Goal: Navigation & Orientation: Find specific page/section

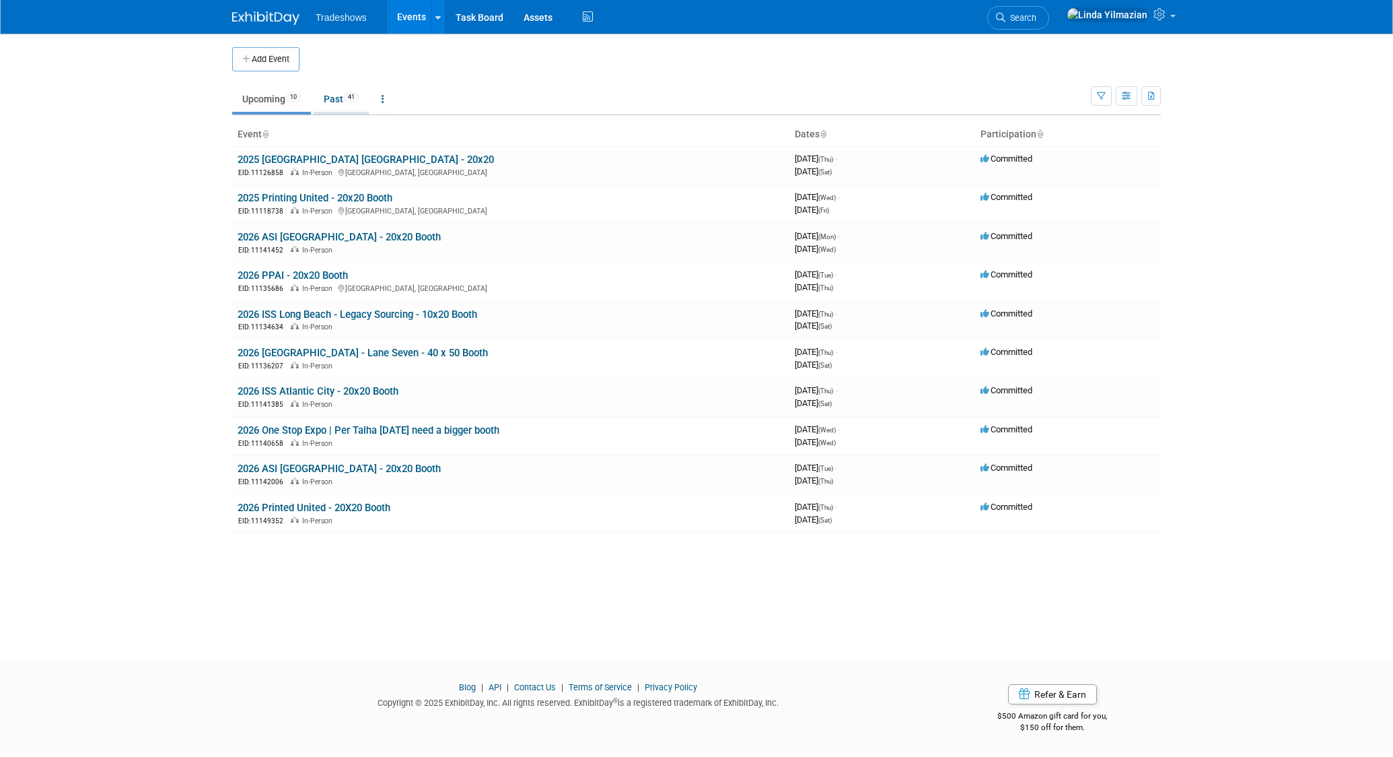
click at [324, 98] on link "Past 41" at bounding box center [341, 99] width 55 height 26
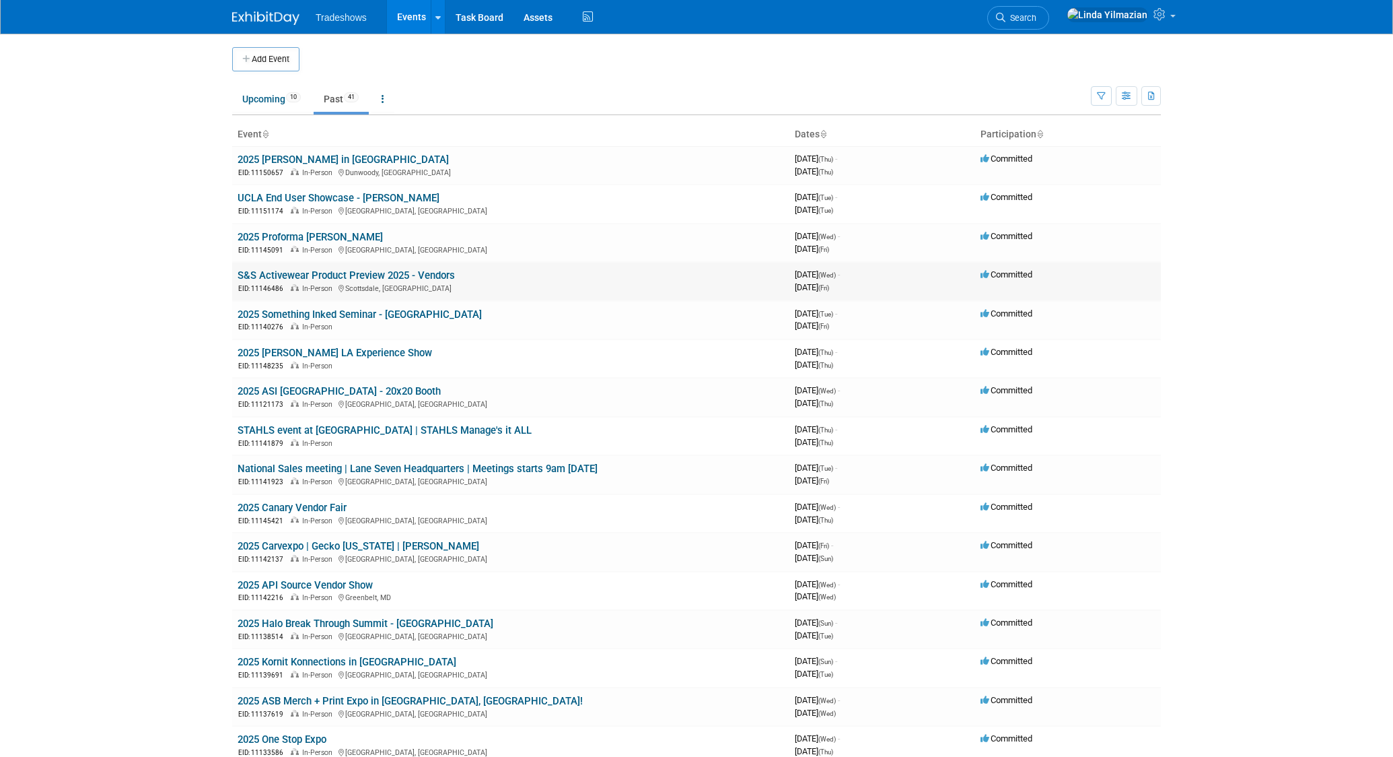
click at [314, 277] on link "S&S Activewear Product Preview 2025 - Vendors" at bounding box center [346, 275] width 217 height 12
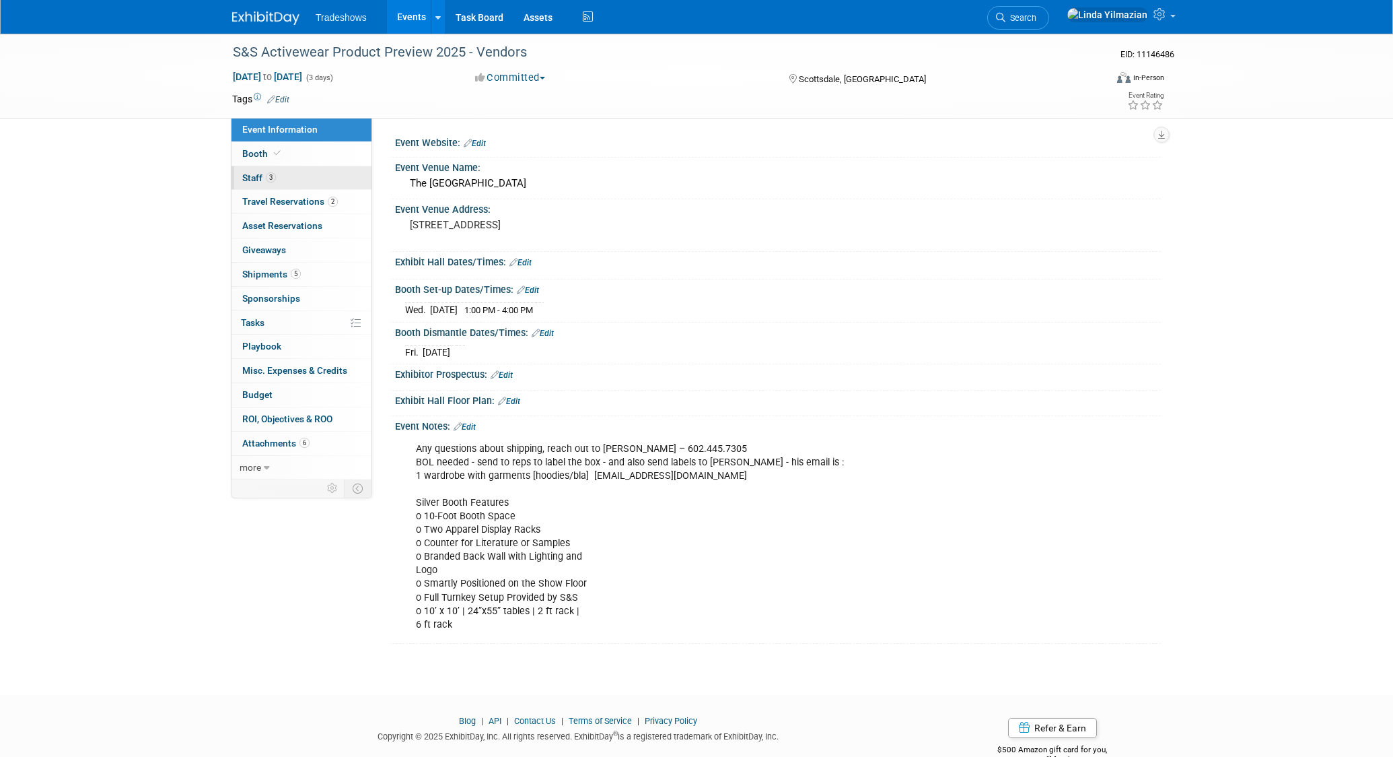
click at [259, 185] on link "3 Staff 3" at bounding box center [302, 178] width 140 height 24
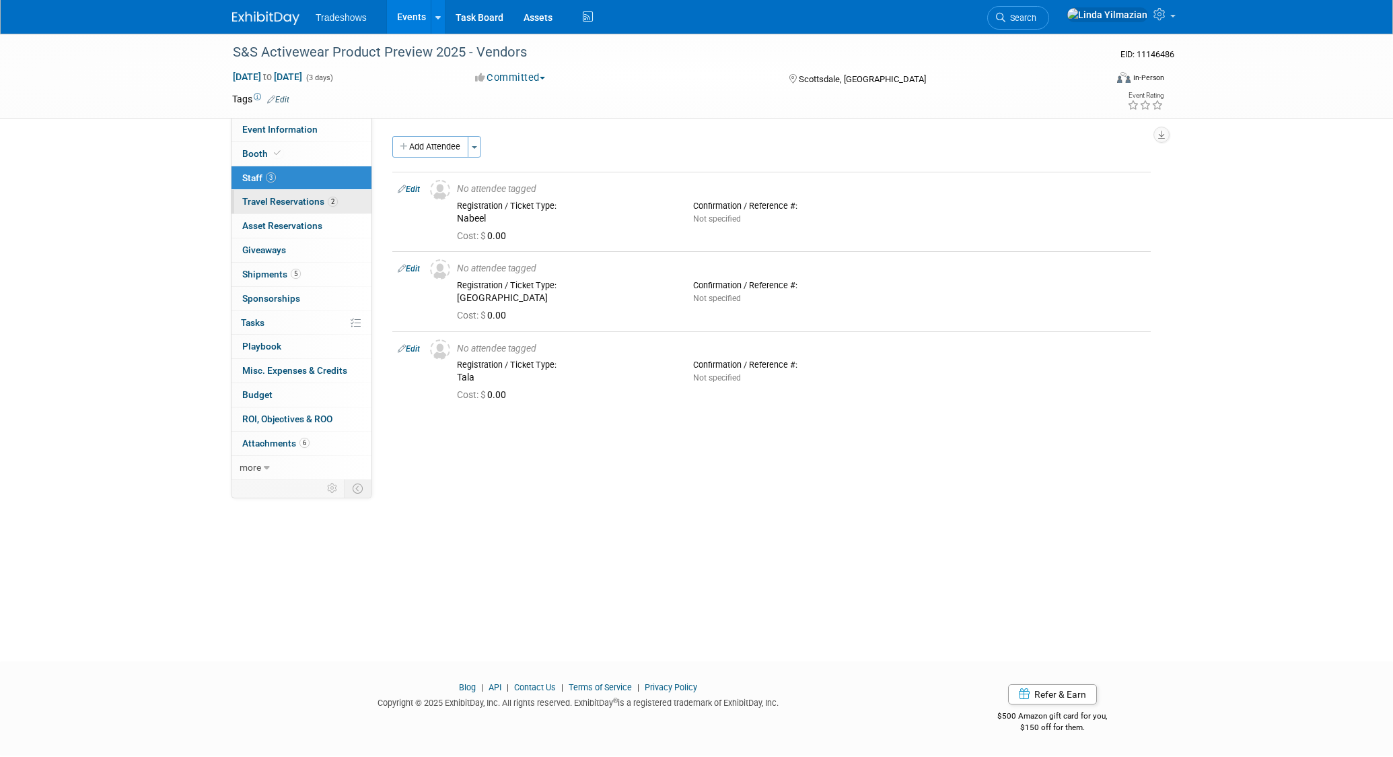
click at [261, 192] on link "2 Travel Reservations 2" at bounding box center [302, 202] width 140 height 24
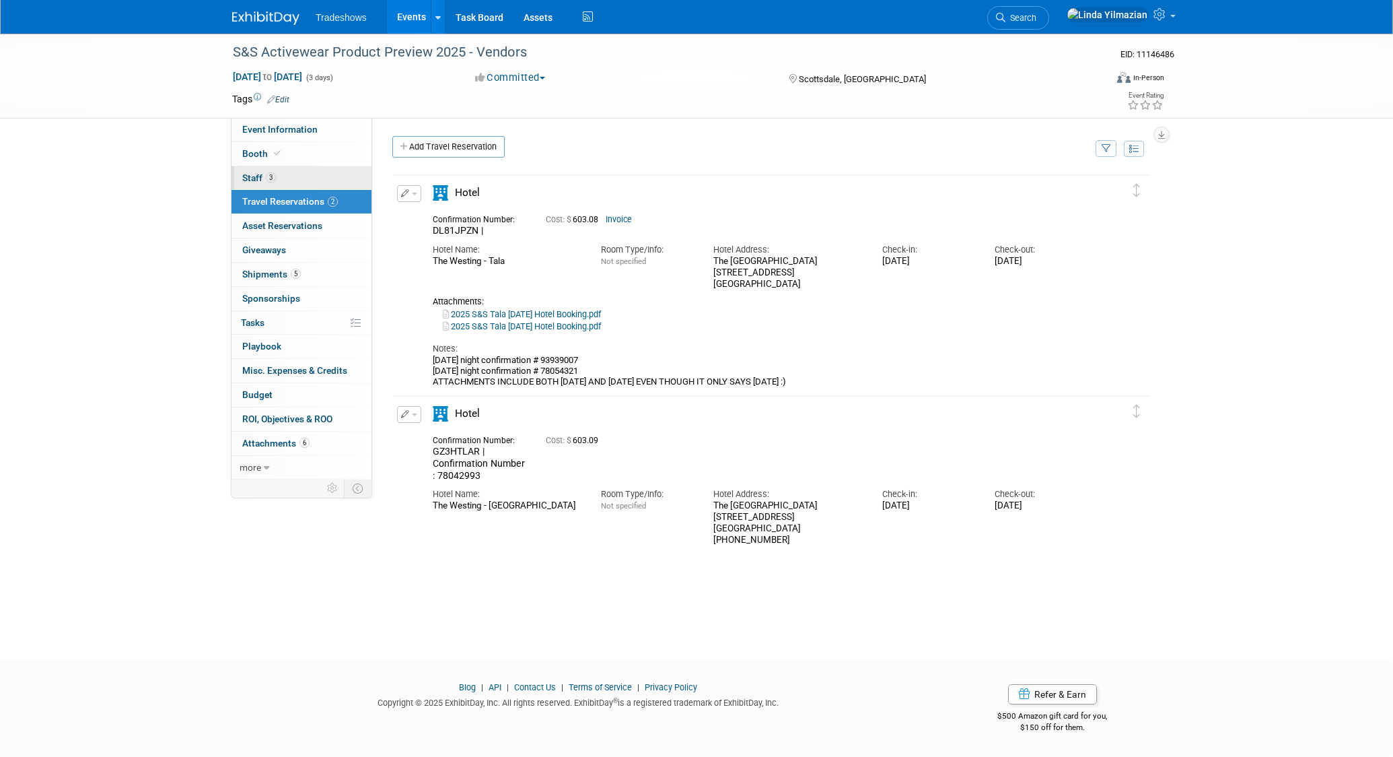
click at [259, 184] on link "3 Staff 3" at bounding box center [302, 178] width 140 height 24
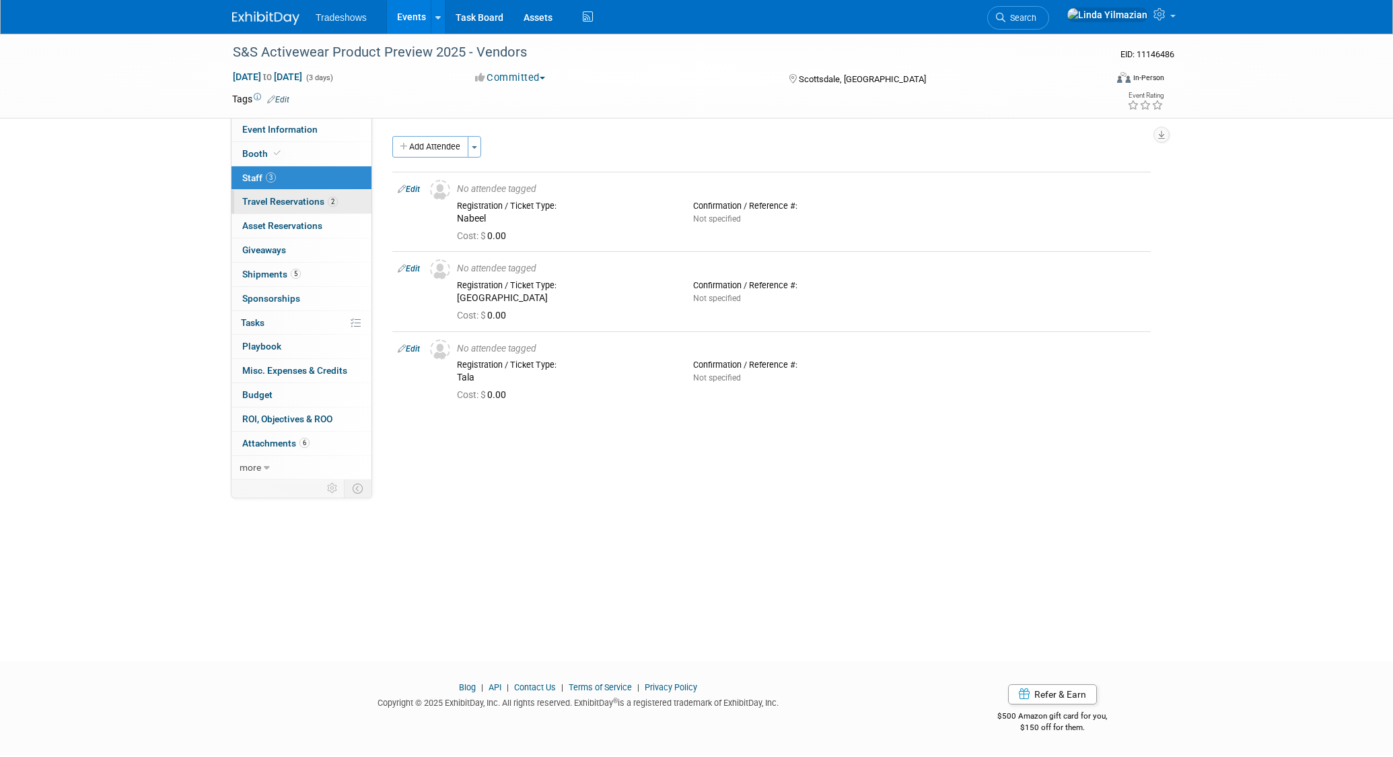
click at [285, 202] on span "Travel Reservations 2" at bounding box center [290, 201] width 96 height 11
